Goal: Task Accomplishment & Management: Use online tool/utility

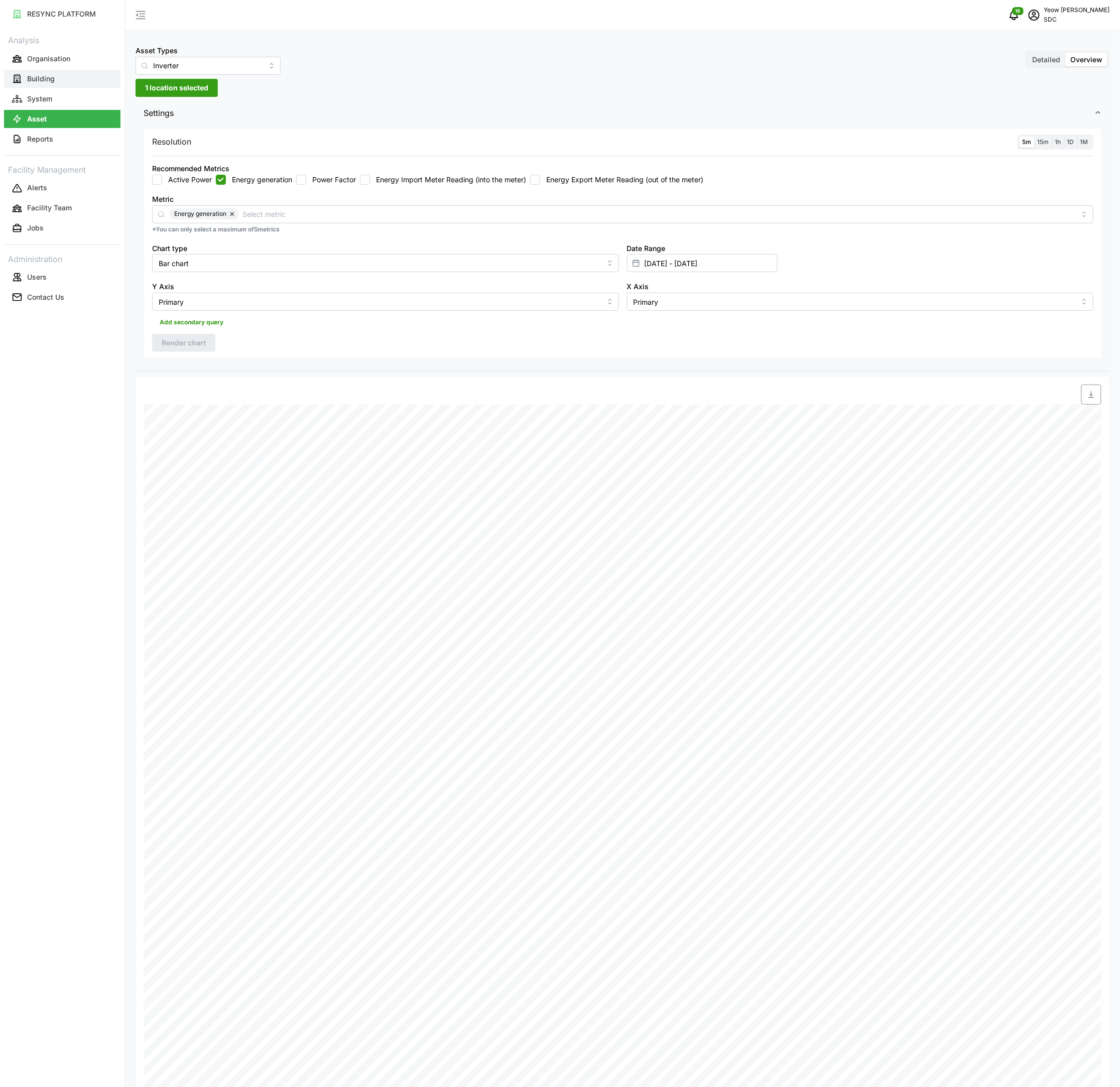
click at [46, 75] on p "Building" at bounding box center [40, 79] width 27 height 10
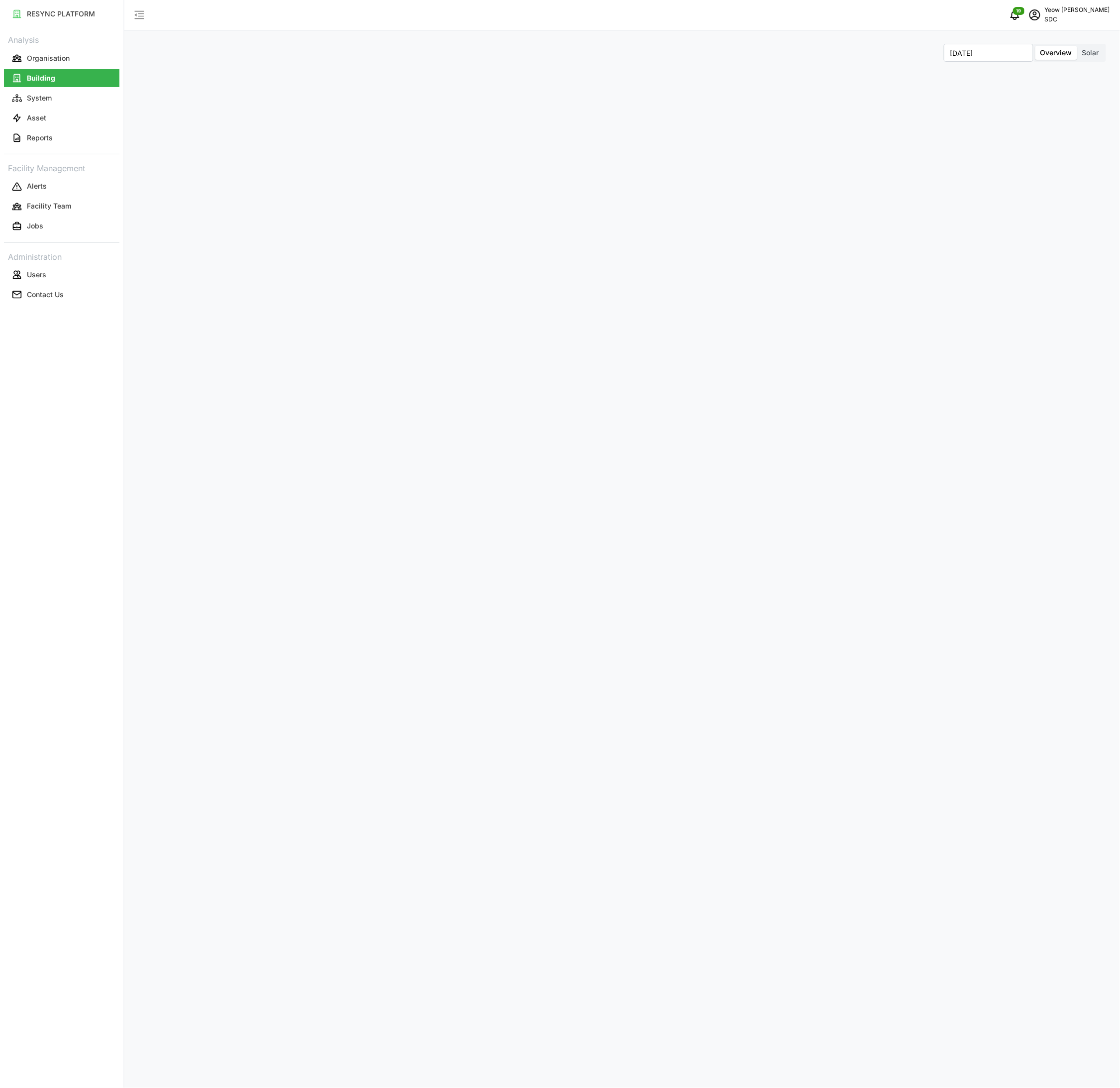
click at [1093, 51] on span "Solar" at bounding box center [1091, 52] width 17 height 8
click at [1077, 46] on input "Solar" at bounding box center [1077, 46] width 0 height 0
click at [193, 56] on input at bounding box center [195, 59] width 122 height 18
click at [227, 59] on input at bounding box center [195, 59] width 122 height 18
click at [209, 80] on div at bounding box center [234, 78] width 199 height 16
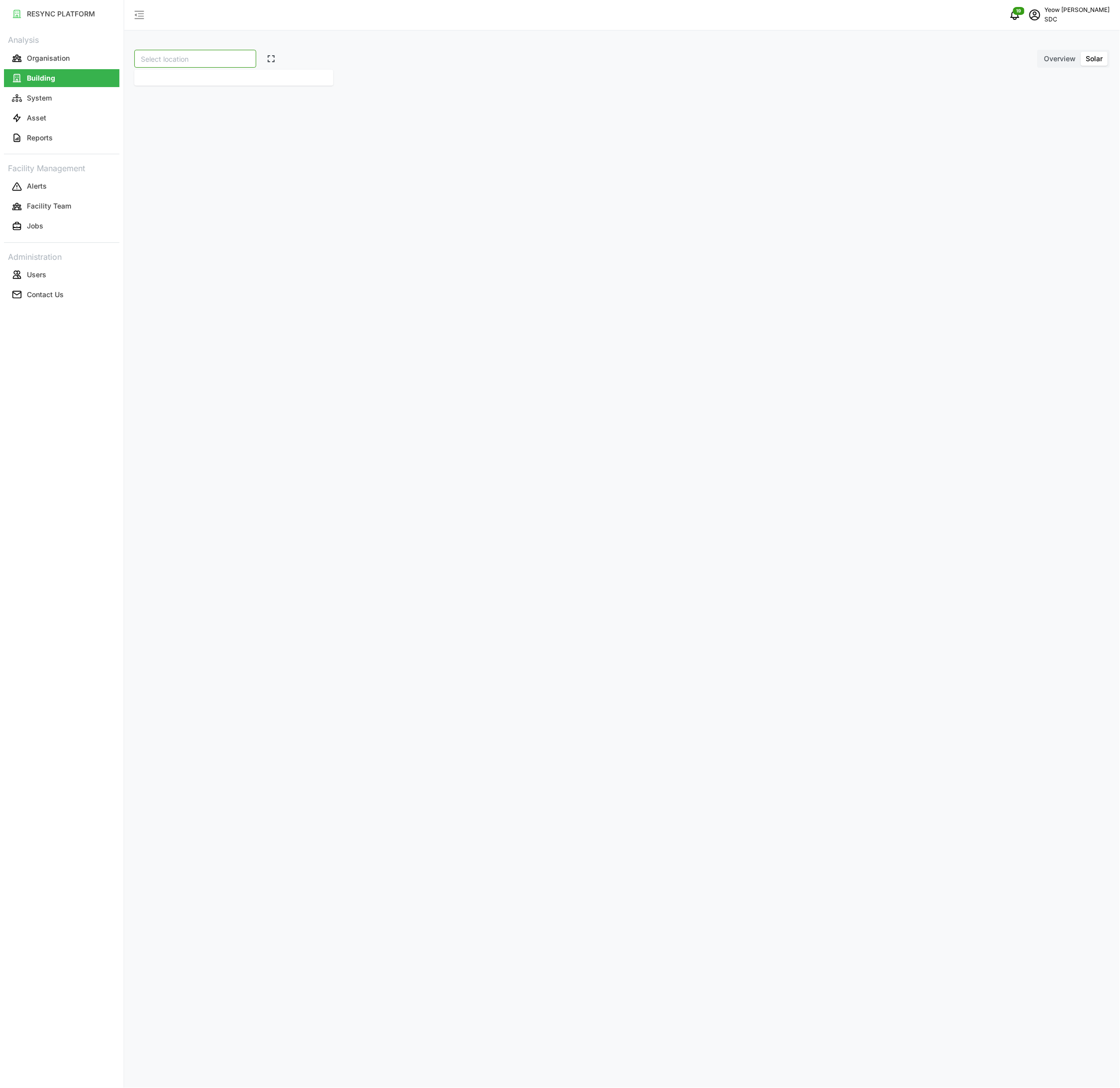
drag, startPoint x: 161, startPoint y: 61, endPoint x: 180, endPoint y: 62, distance: 19.0
click at [163, 62] on input at bounding box center [195, 59] width 122 height 18
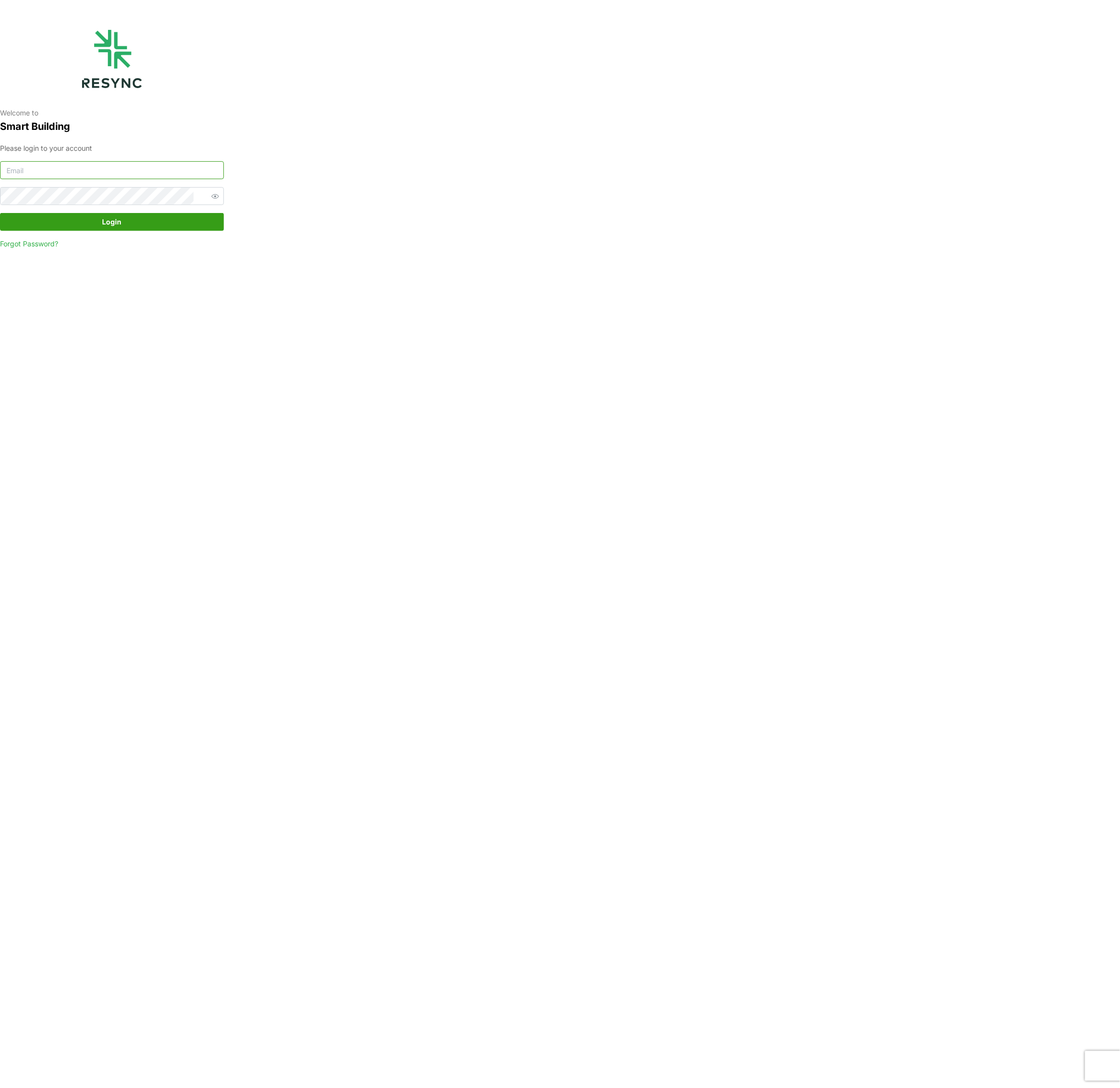
type input "[PERSON_NAME][EMAIL_ADDRESS][DOMAIN_NAME]"
click at [114, 219] on span "Login" at bounding box center [112, 222] width 19 height 17
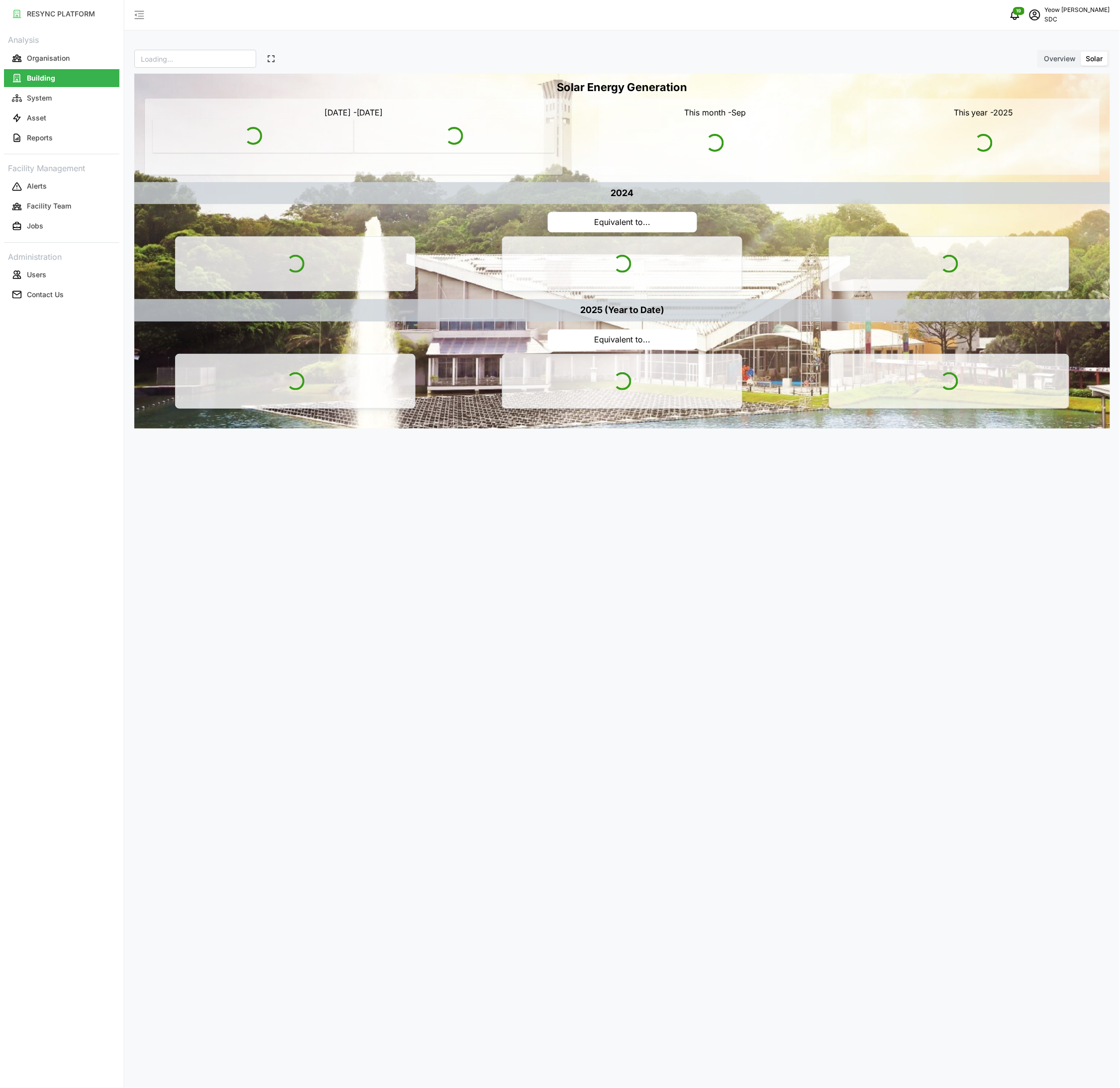
type input "SDC"
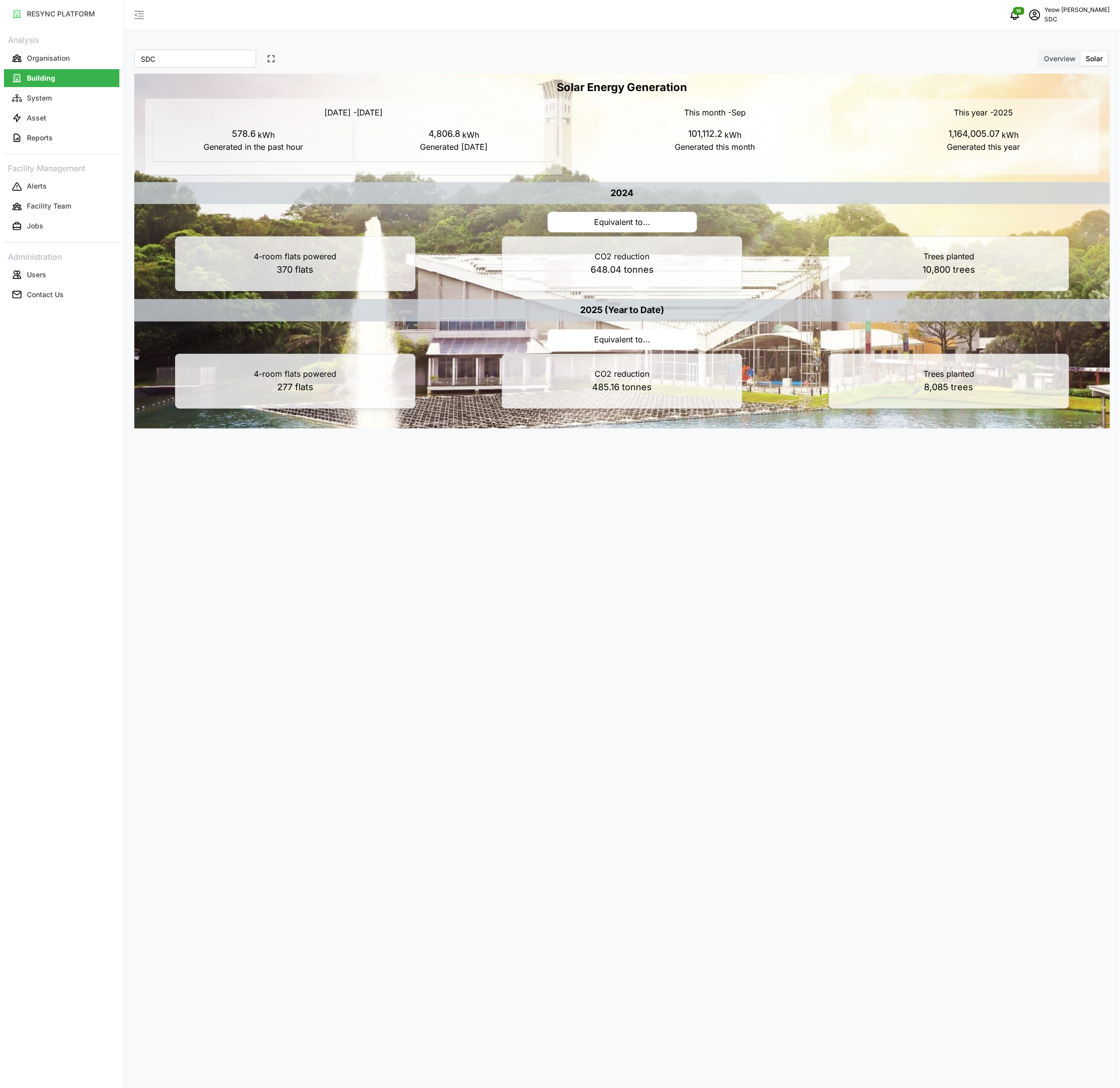
click at [774, 630] on div "SDC * owned property SDC * Overview Solar Solar Energy Generation Today - 26 Se…" at bounding box center [622, 544] width 996 height 1088
drag, startPoint x: 923, startPoint y: 670, endPoint x: 1012, endPoint y: 632, distance: 96.8
click at [923, 670] on div "SDC * owned property SDC * Overview Solar Solar Energy Generation Today - 26 Se…" at bounding box center [622, 544] width 996 height 1088
click at [802, 629] on div "SDC * owned property SDC * Overview Solar Solar Energy Generation Today - 26 Se…" at bounding box center [622, 544] width 996 height 1088
